Goal: Book appointment/travel/reservation

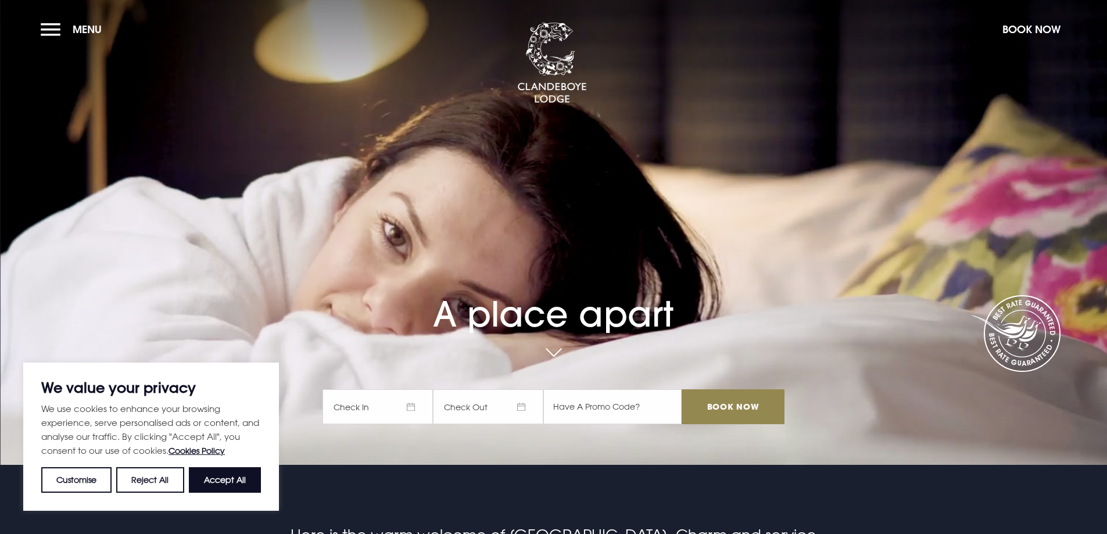
drag, startPoint x: 230, startPoint y: 485, endPoint x: 239, endPoint y: 468, distance: 19.2
click at [232, 479] on button "Accept All" at bounding box center [225, 480] width 72 height 26
checkbox input "true"
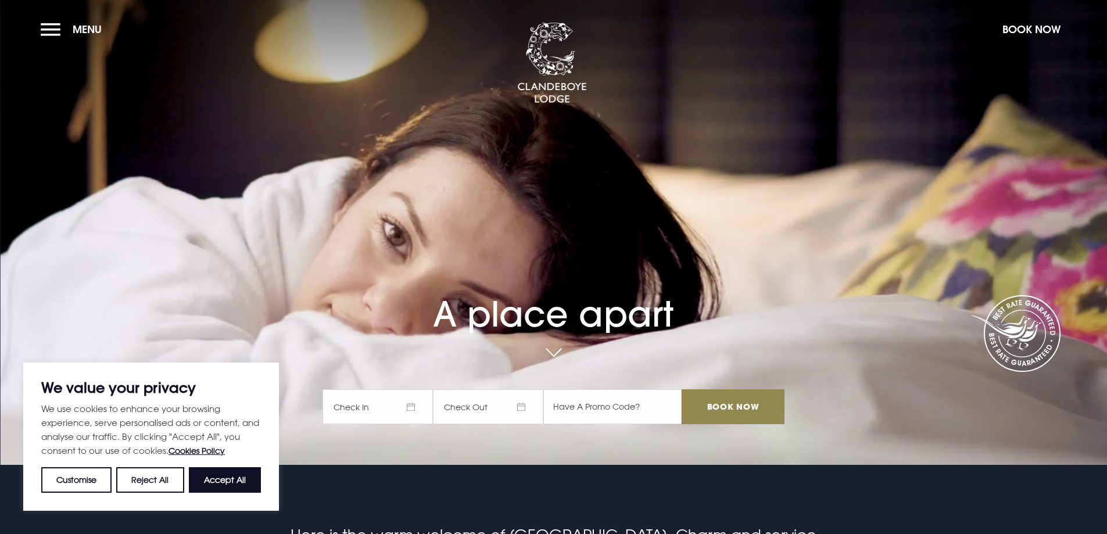
checkbox input "true"
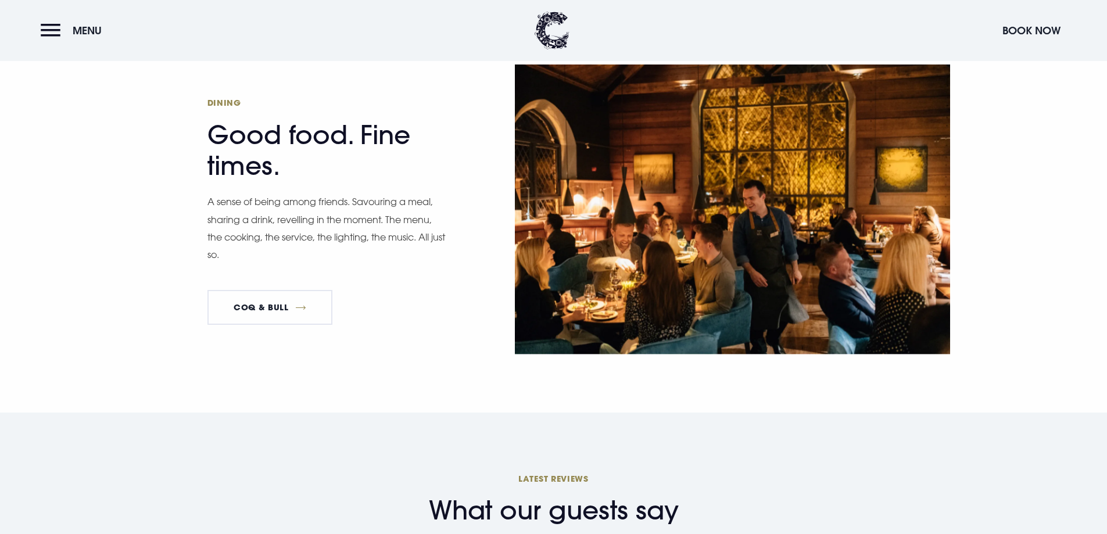
scroll to position [1801, 0]
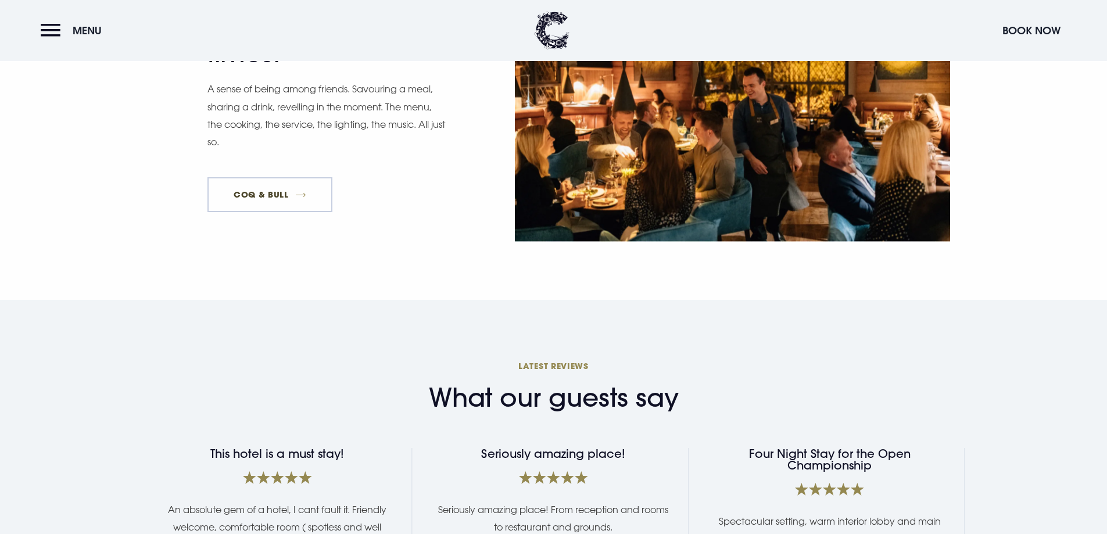
click at [278, 185] on link "Coq & Bull" at bounding box center [270, 194] width 126 height 35
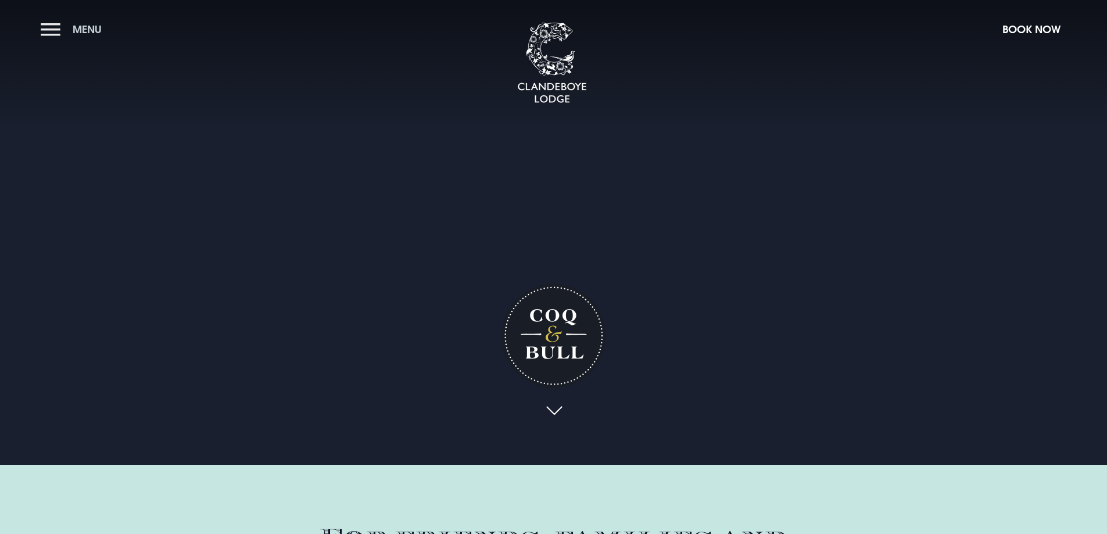
click at [54, 30] on button "Menu" at bounding box center [74, 29] width 67 height 25
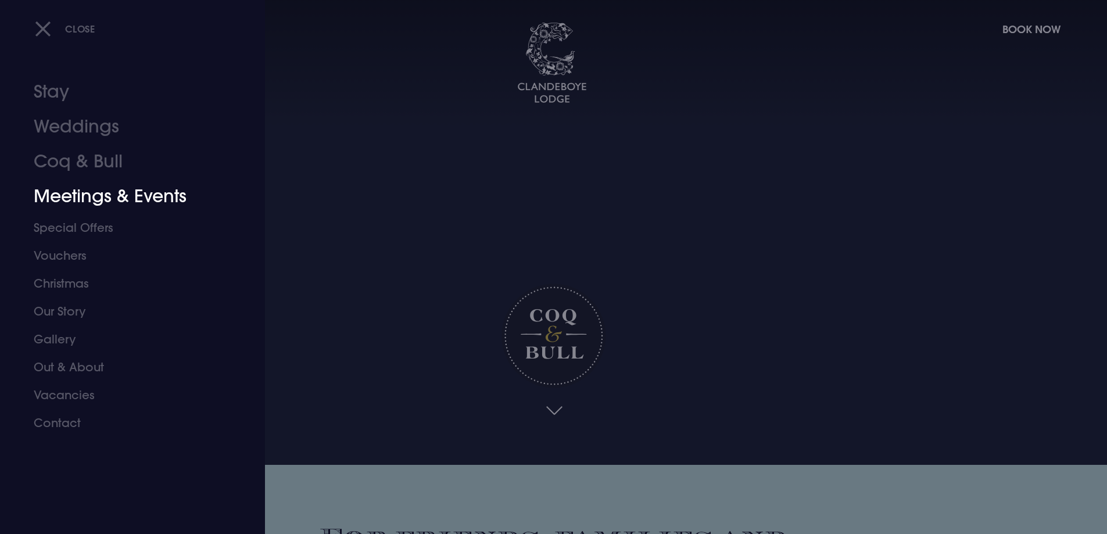
click at [124, 200] on link "Meetings & Events" at bounding box center [126, 196] width 184 height 35
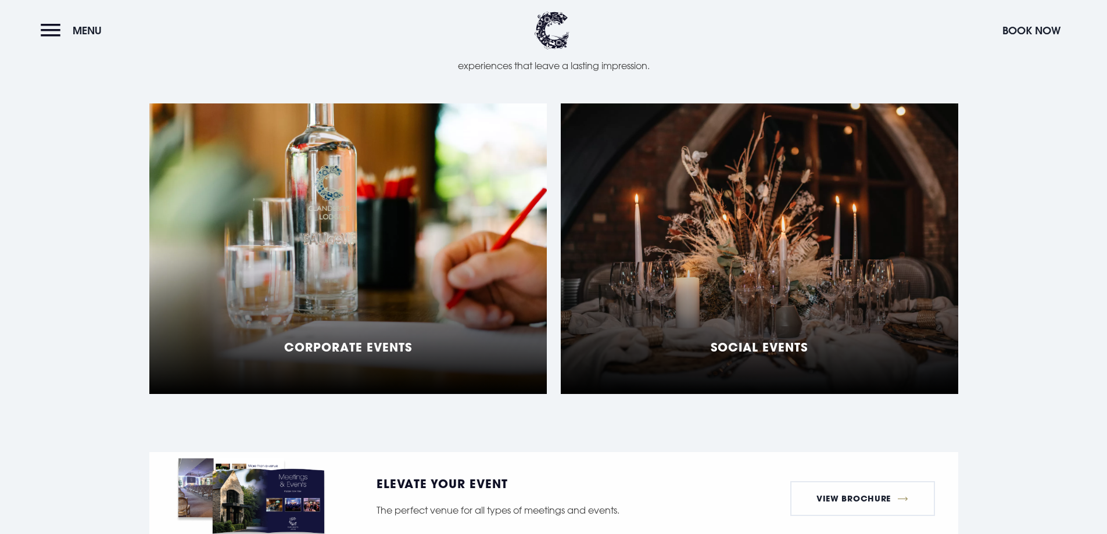
scroll to position [1046, 0]
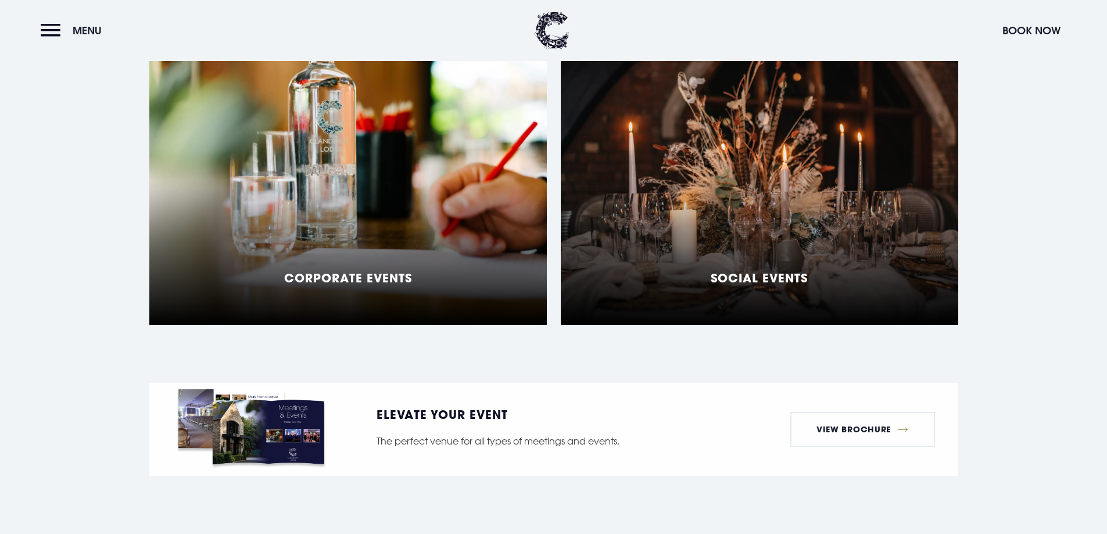
click at [632, 248] on div "Social Events" at bounding box center [759, 179] width 397 height 291
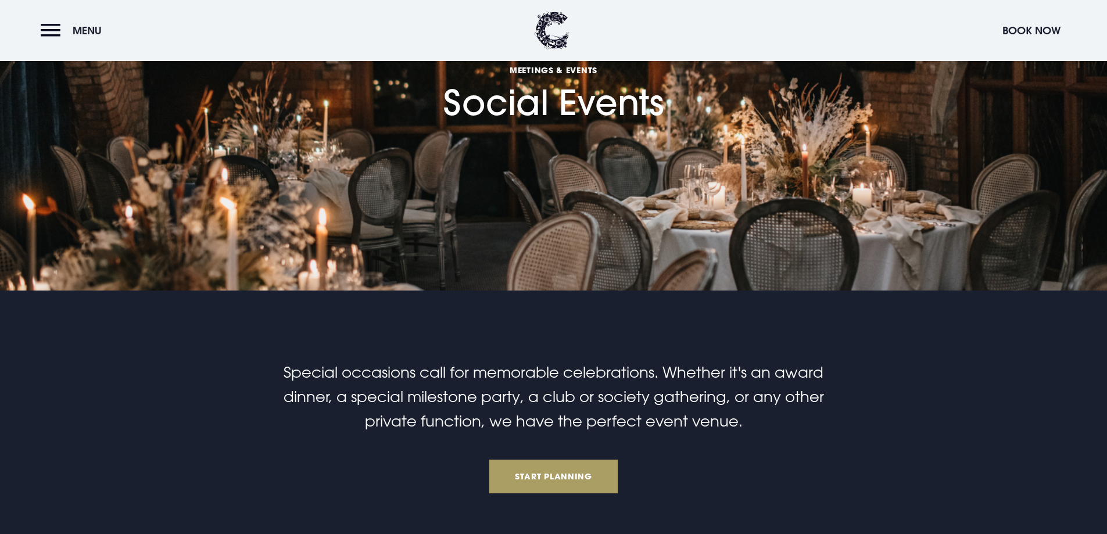
click at [576, 475] on link "Start Planning" at bounding box center [553, 477] width 129 height 34
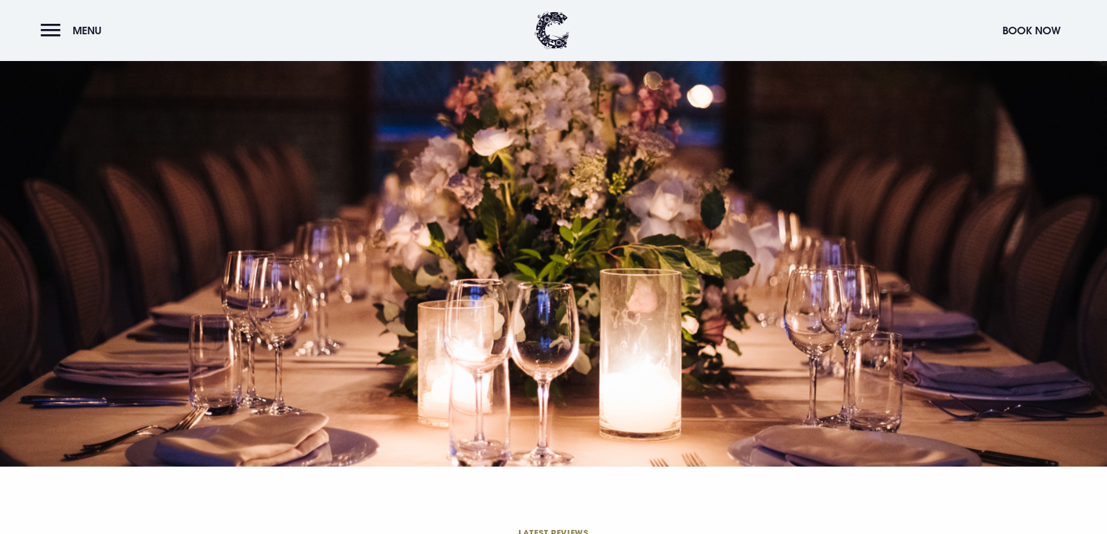
scroll to position [2848, 0]
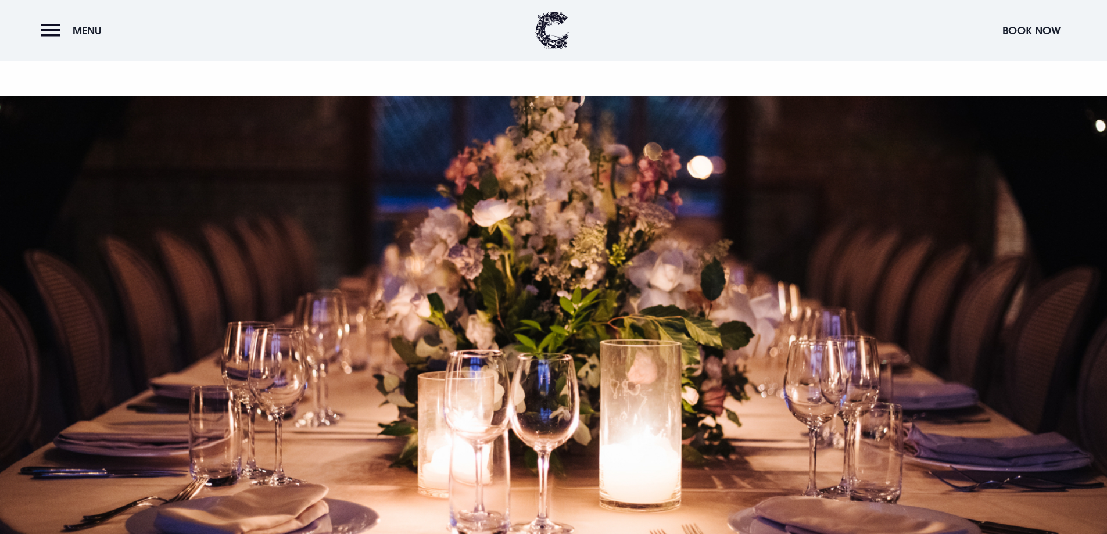
drag, startPoint x: 873, startPoint y: 339, endPoint x: 496, endPoint y: 314, distance: 377.4
click at [496, 314] on div at bounding box center [553, 317] width 1107 height 442
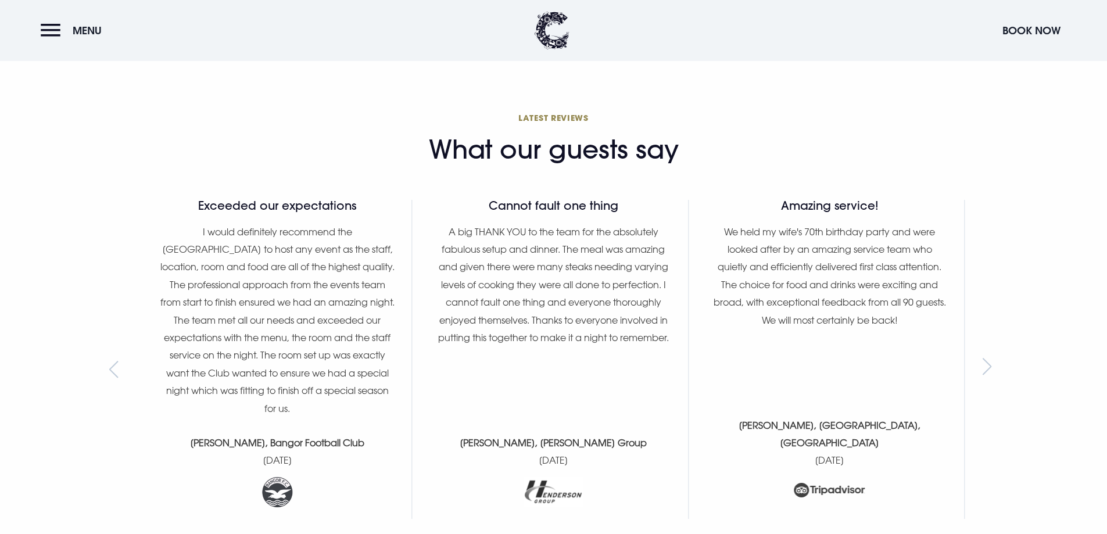
scroll to position [3407, 0]
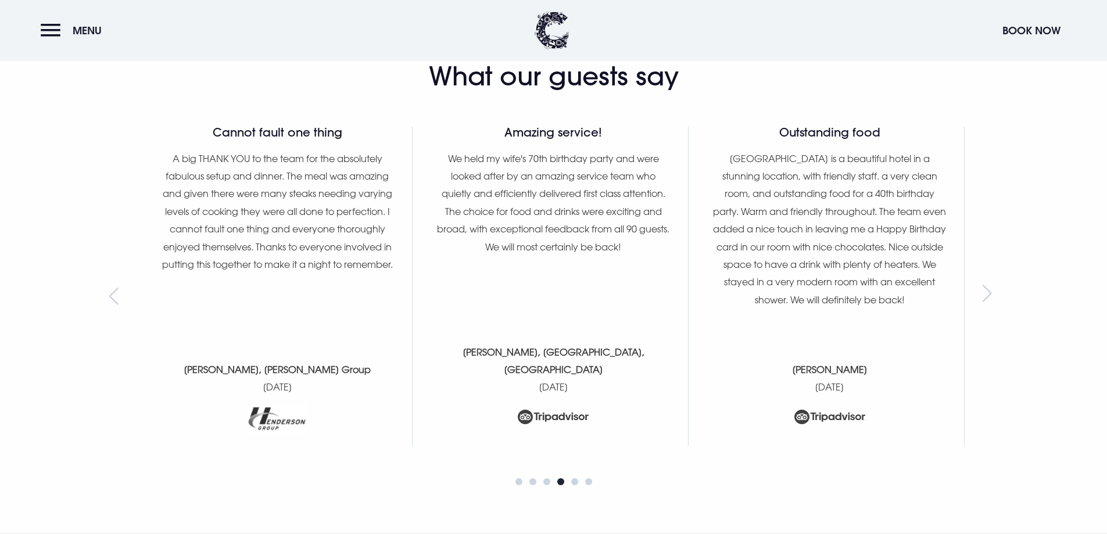
click at [994, 295] on div "Next slide" at bounding box center [991, 296] width 16 height 17
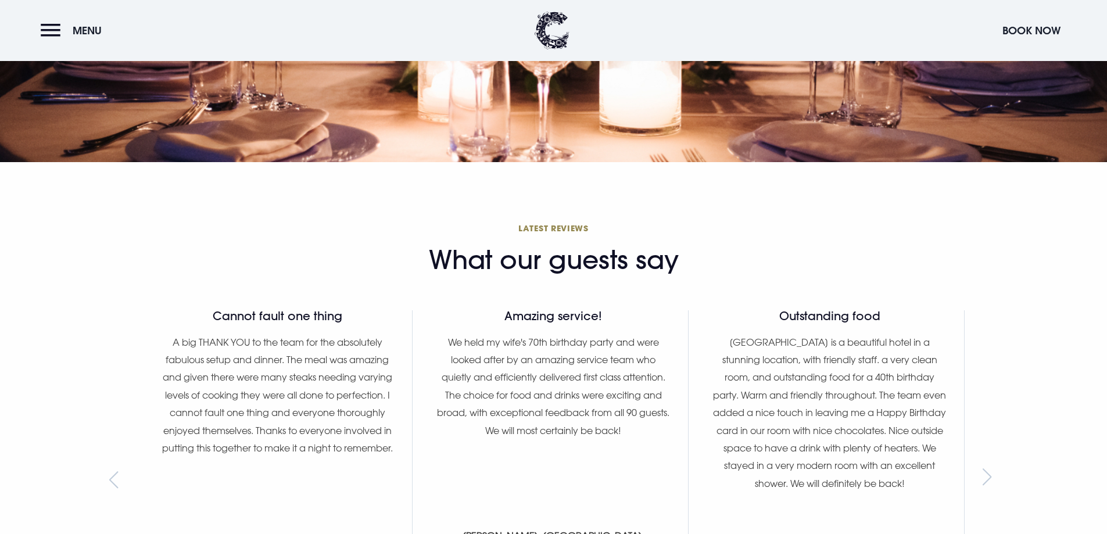
scroll to position [3175, 0]
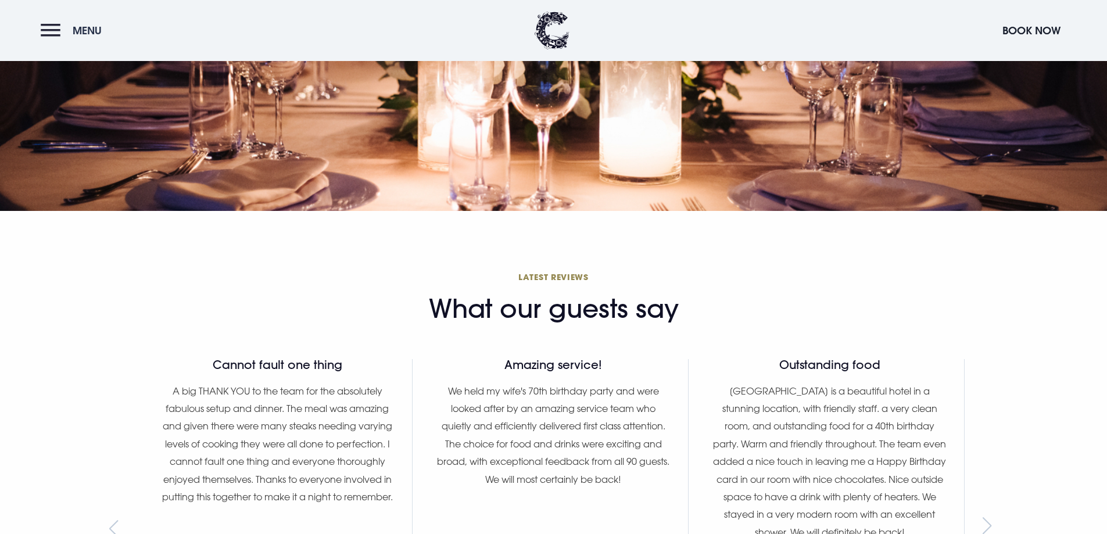
click at [71, 24] on button "Menu" at bounding box center [74, 30] width 67 height 25
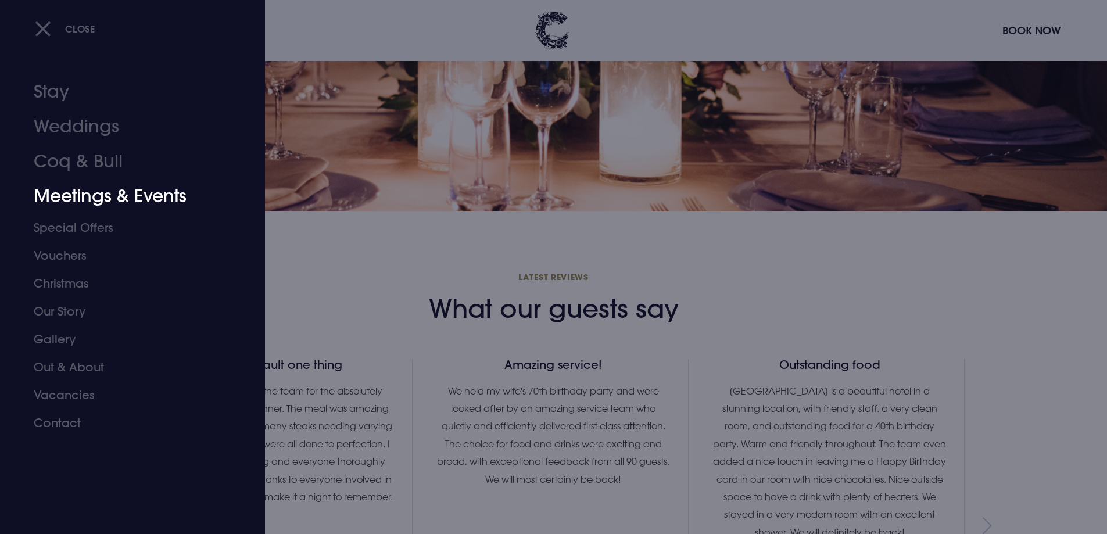
click at [87, 197] on link "Meetings & Events" at bounding box center [126, 196] width 184 height 35
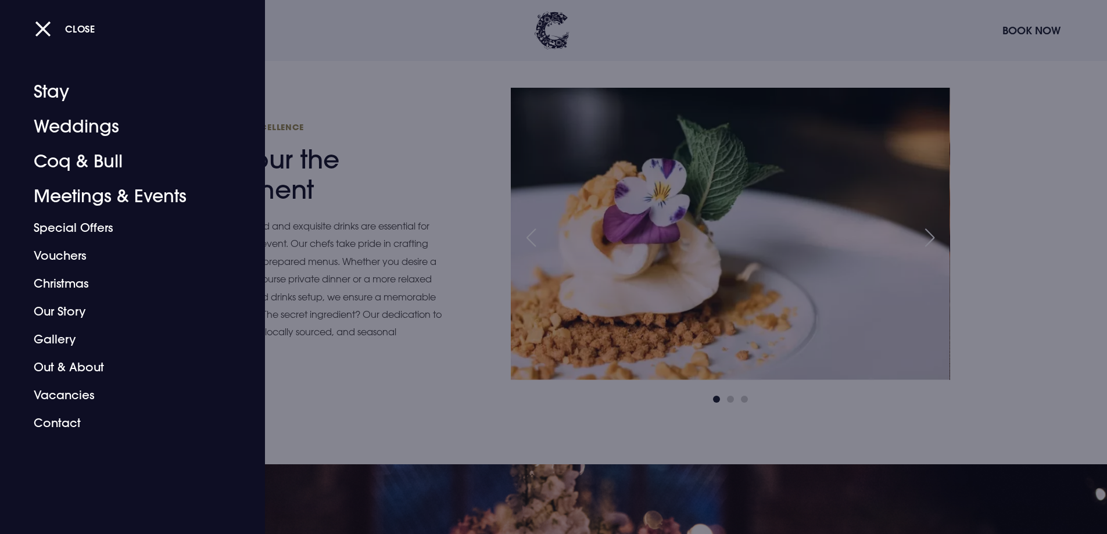
scroll to position [870, 0]
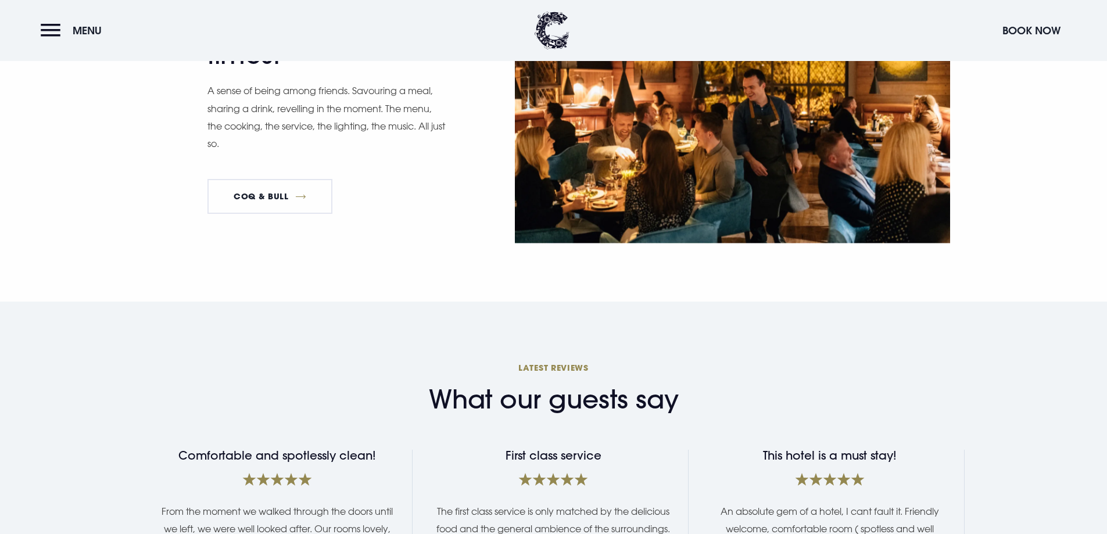
scroll to position [1801, 0]
